Goal: Information Seeking & Learning: Learn about a topic

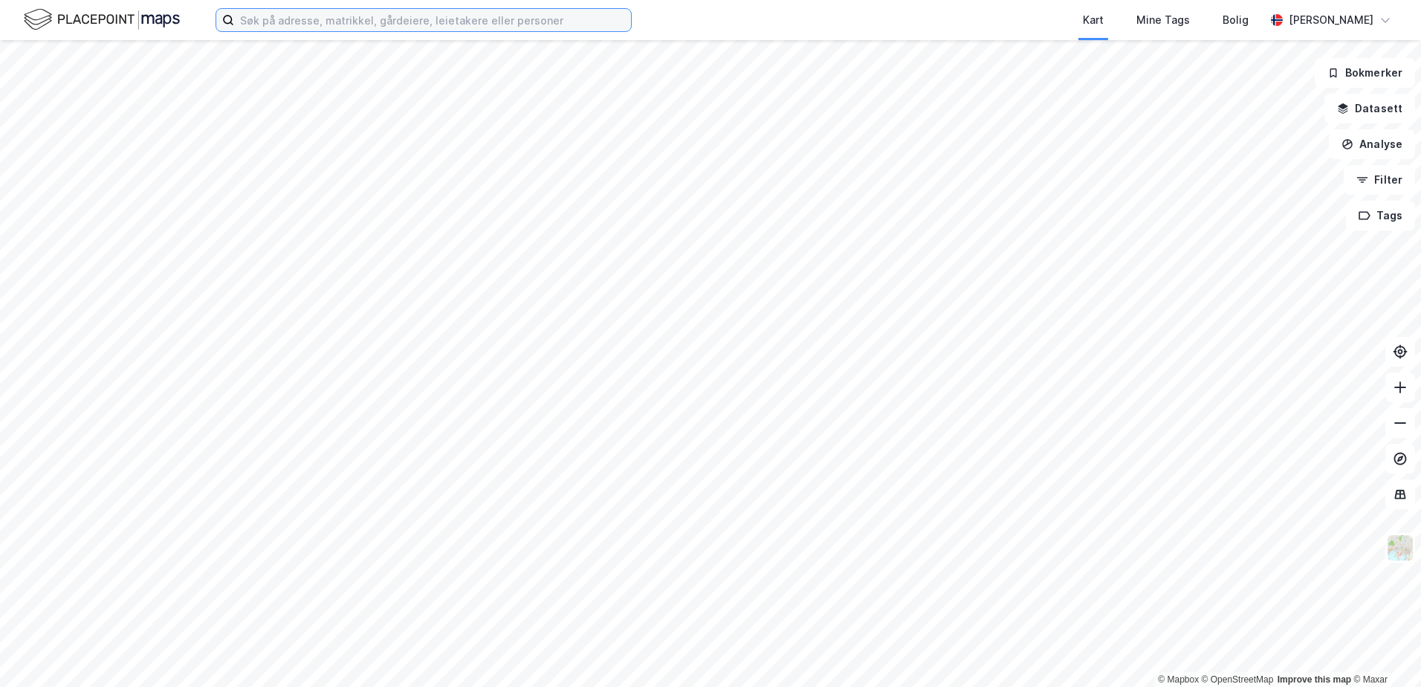
click at [262, 19] on input at bounding box center [432, 20] width 397 height 22
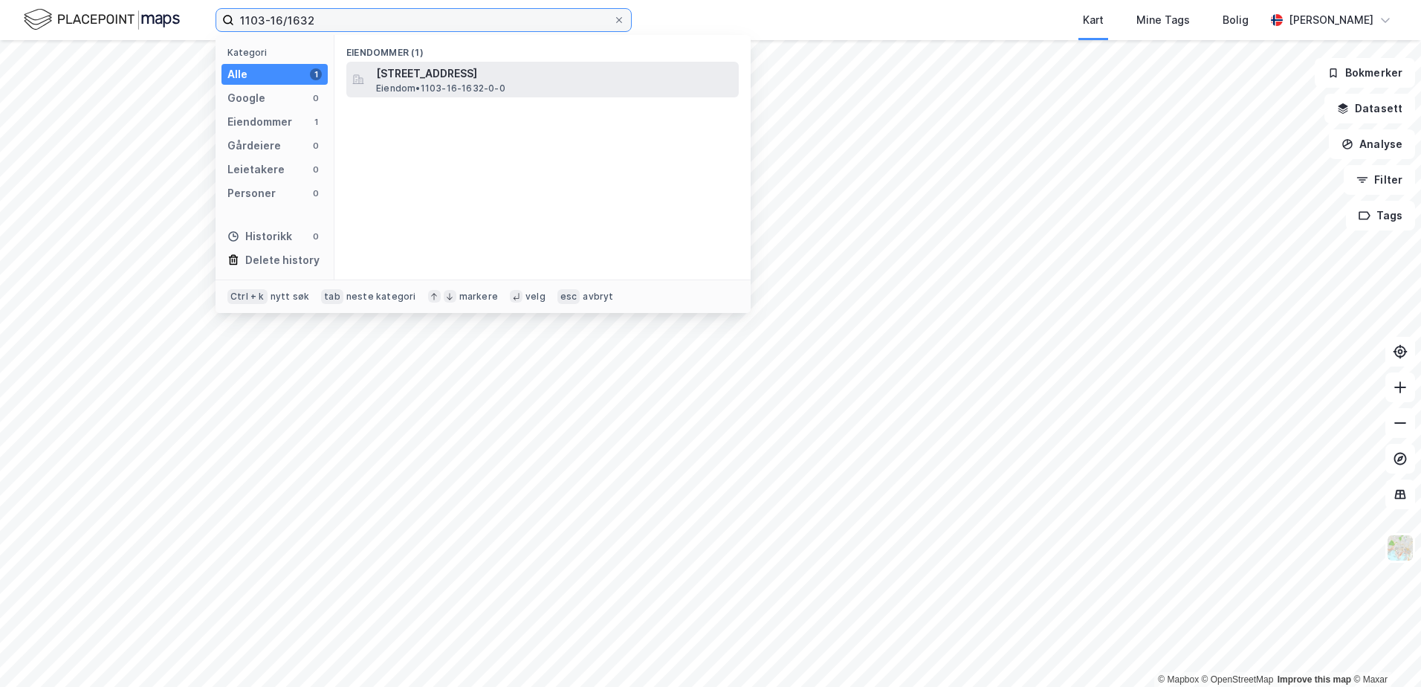
type input "1103-16/1632"
click at [415, 82] on span "Eiendom • 1103-16-1632-0-0" at bounding box center [440, 88] width 129 height 12
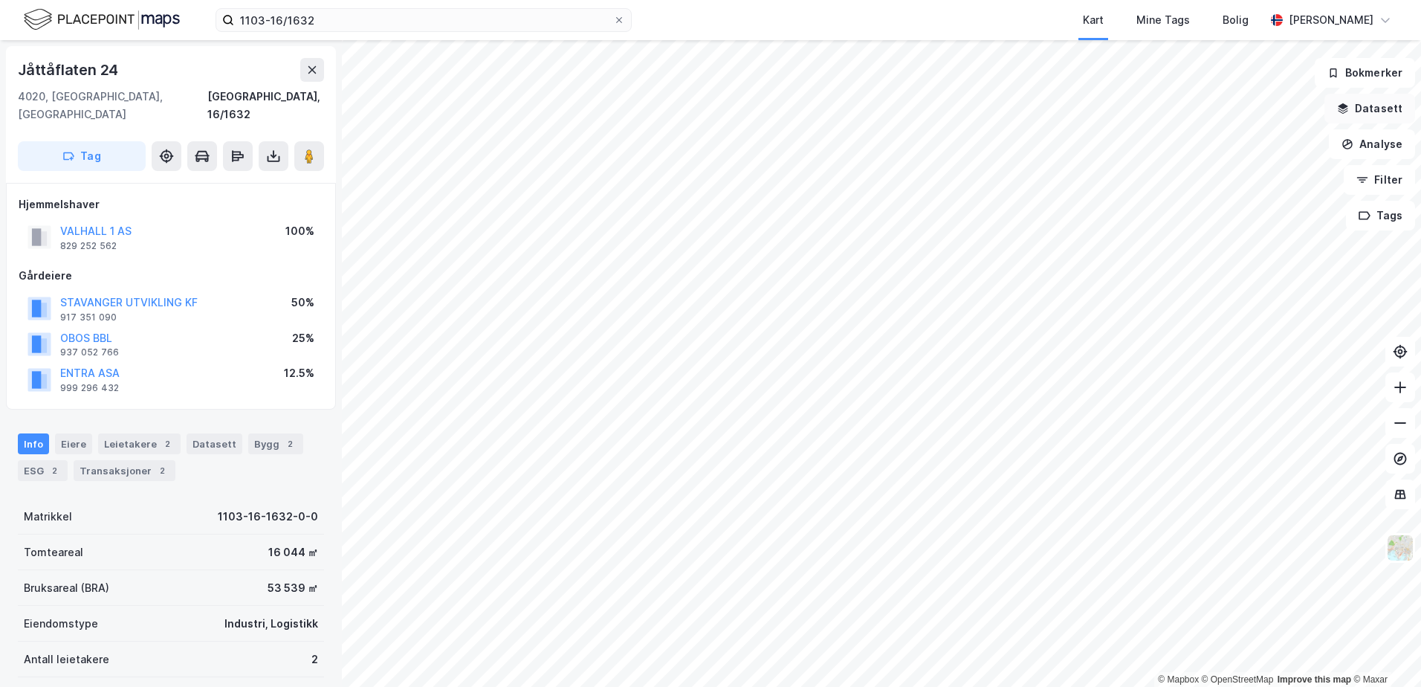
click at [1341, 106] on icon "button" at bounding box center [1343, 109] width 12 height 12
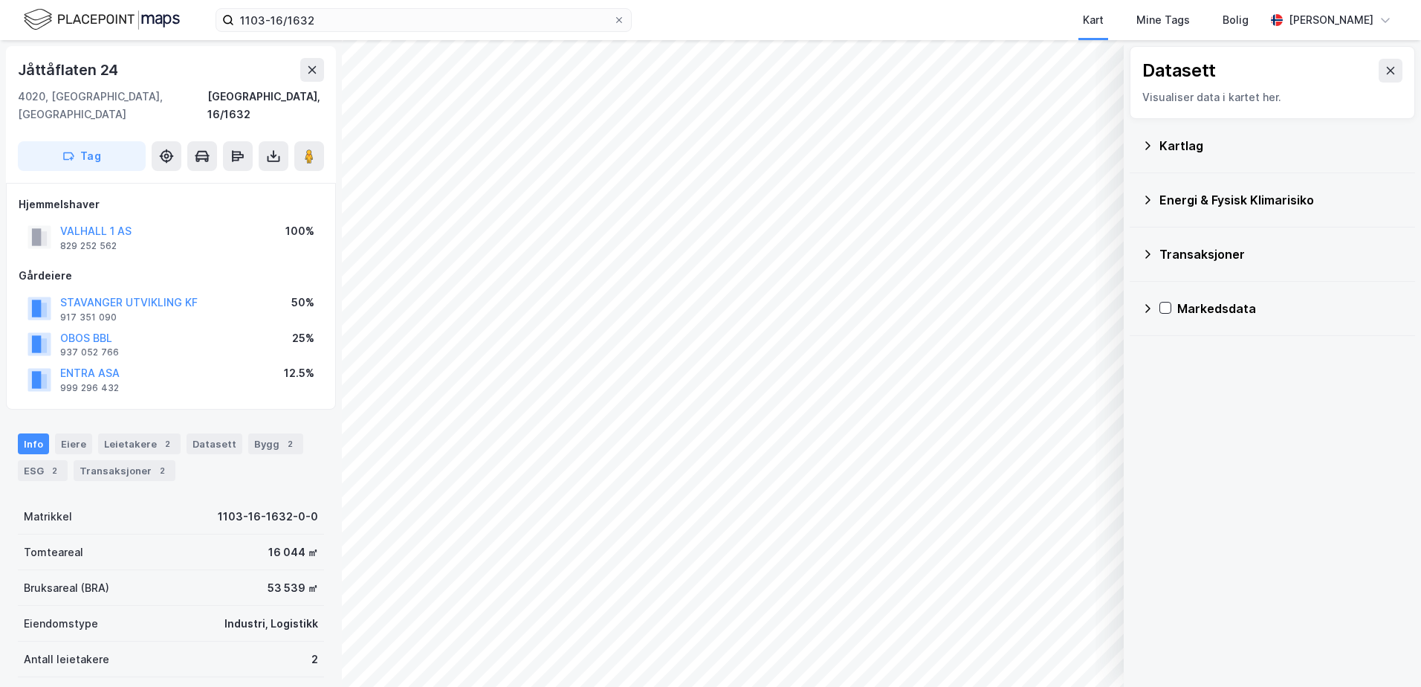
click at [1148, 198] on icon at bounding box center [1148, 200] width 12 height 12
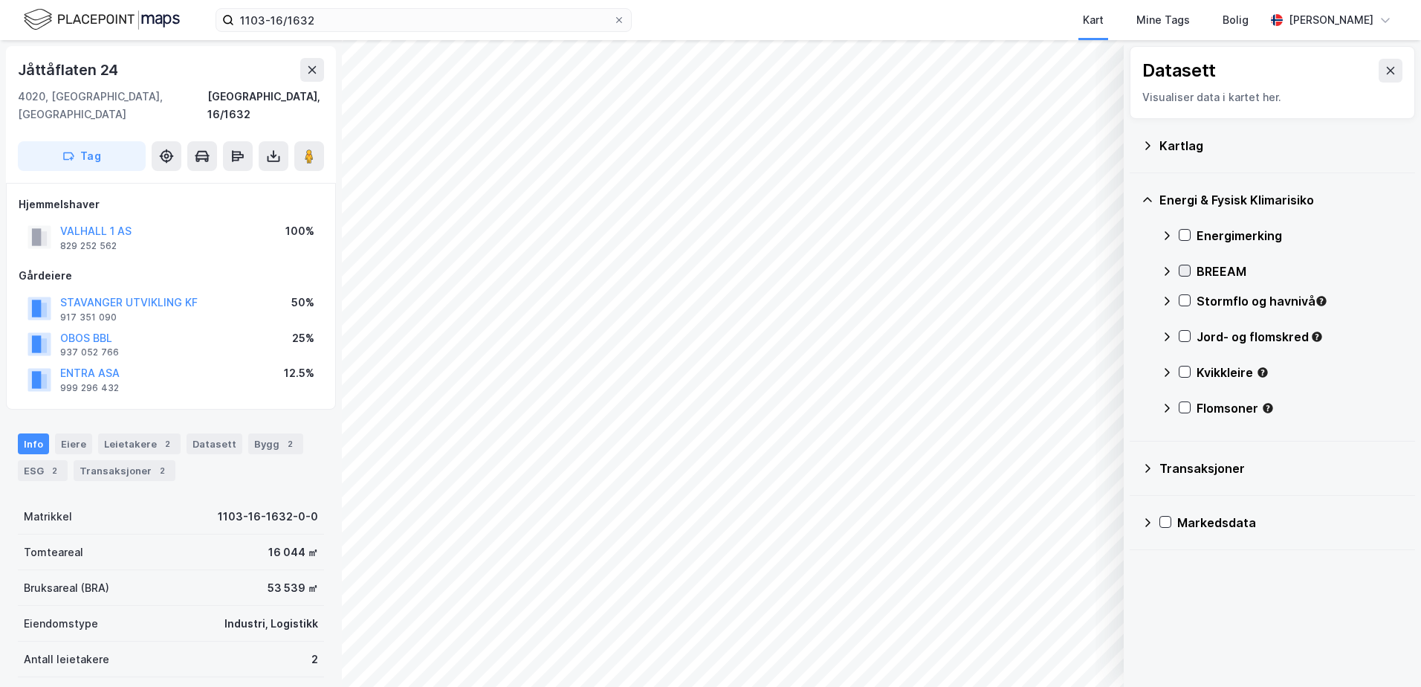
click at [1188, 274] on icon at bounding box center [1184, 270] width 10 height 10
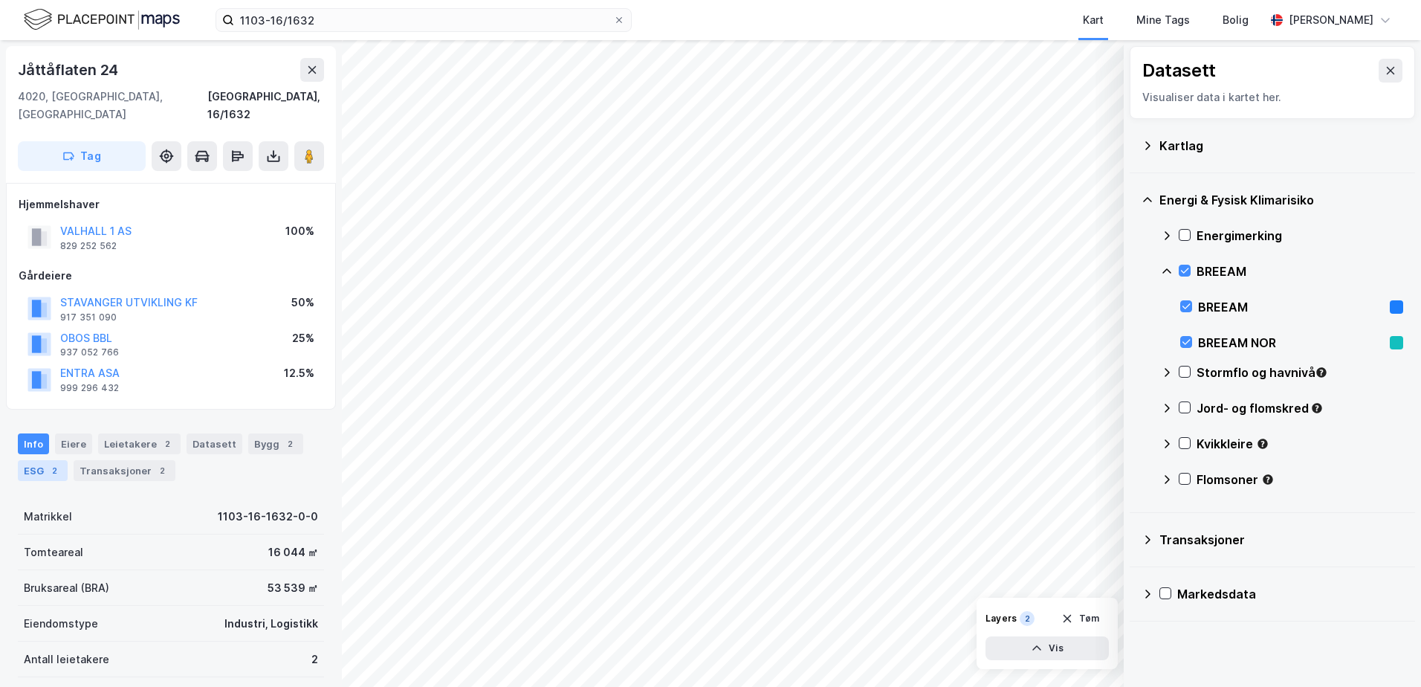
click at [33, 460] on div "ESG 2" at bounding box center [43, 470] width 50 height 21
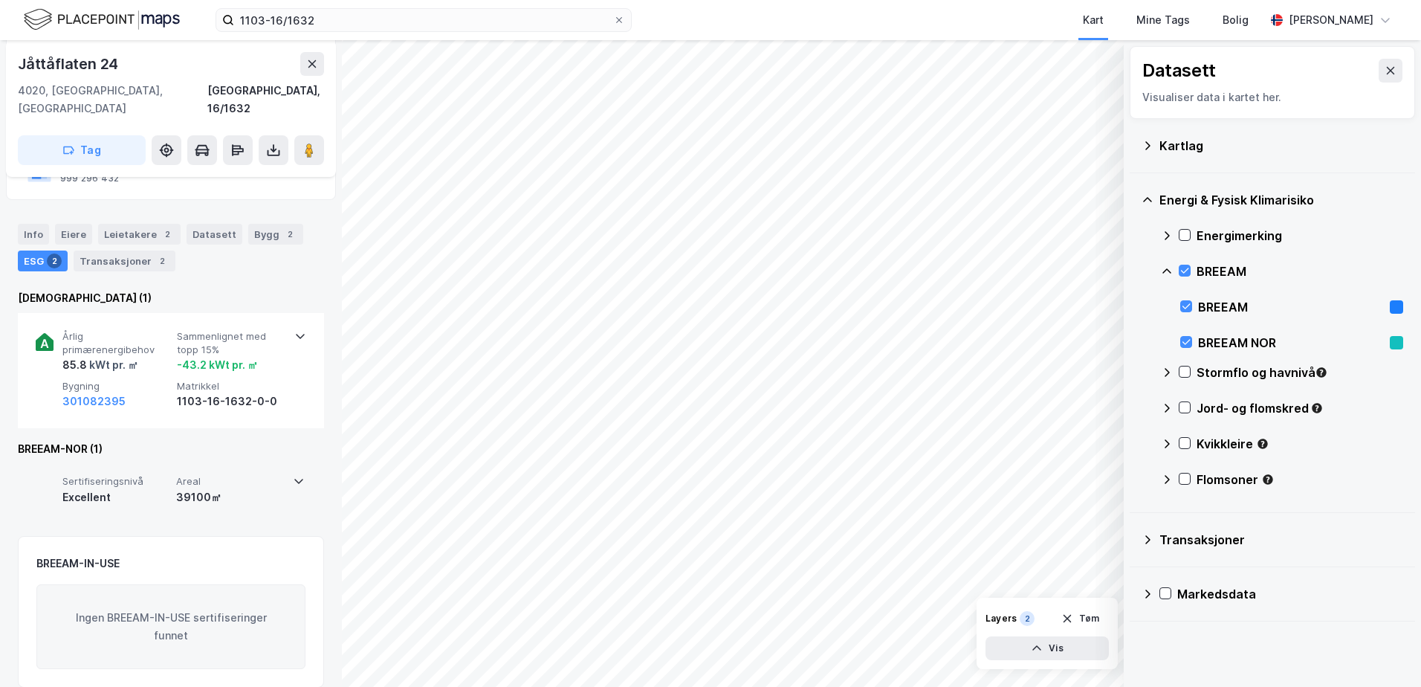
scroll to position [210, 0]
click at [294, 474] on icon at bounding box center [299, 480] width 12 height 12
